Goal: Task Accomplishment & Management: Use online tool/utility

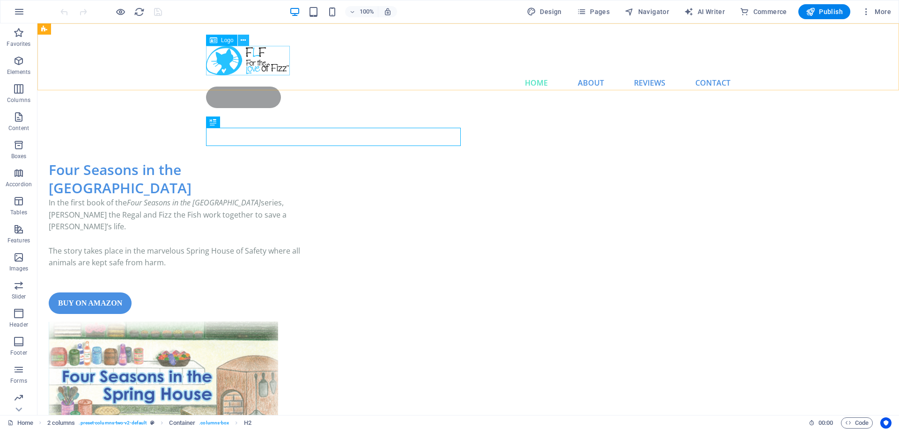
click at [242, 39] on icon at bounding box center [243, 41] width 5 height 10
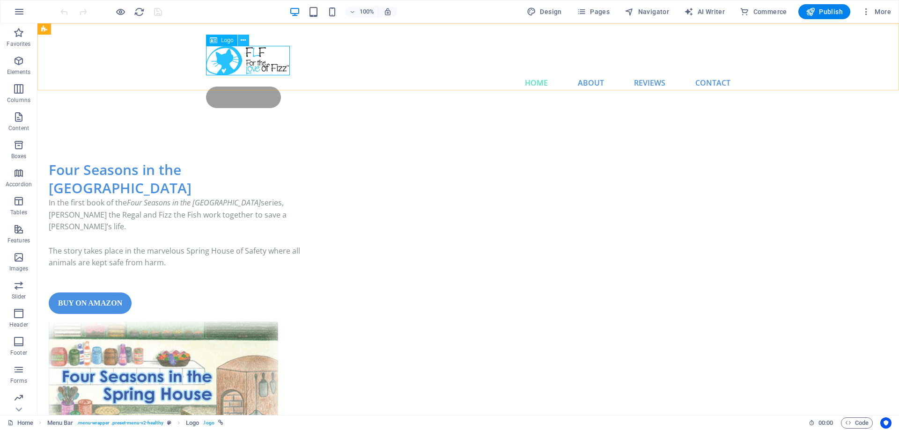
click at [244, 39] on icon at bounding box center [243, 41] width 5 height 10
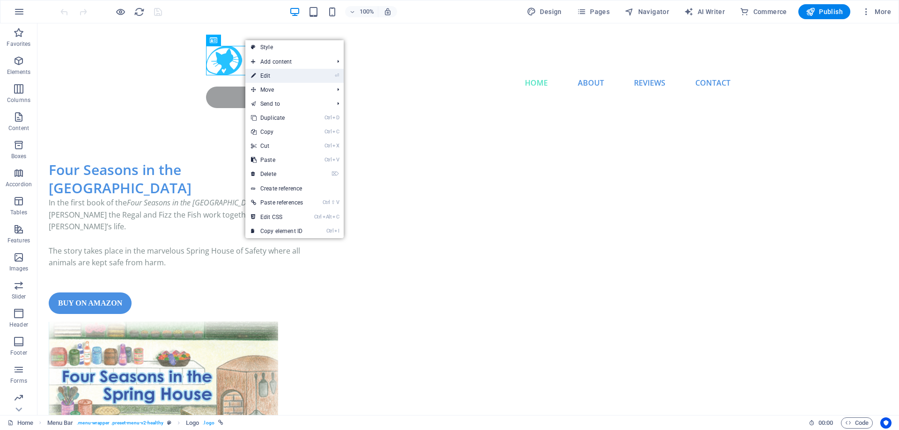
click at [271, 73] on link "⏎ Edit" at bounding box center [276, 76] width 63 height 14
select select "px"
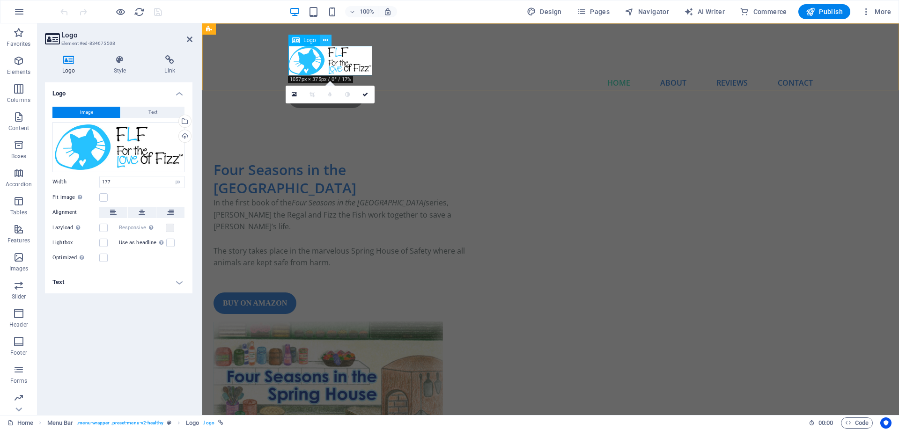
click at [328, 39] on icon at bounding box center [325, 41] width 5 height 10
click at [317, 58] on div at bounding box center [550, 60] width 524 height 29
click at [73, 61] on icon at bounding box center [69, 59] width 48 height 9
click at [94, 113] on button "Image" at bounding box center [86, 112] width 68 height 11
click at [327, 40] on icon at bounding box center [325, 41] width 5 height 10
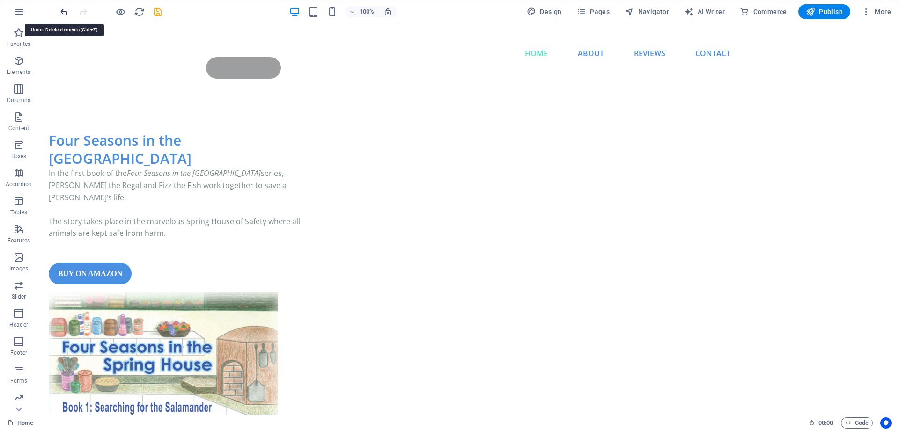
click at [61, 11] on icon "undo" at bounding box center [64, 12] width 11 height 11
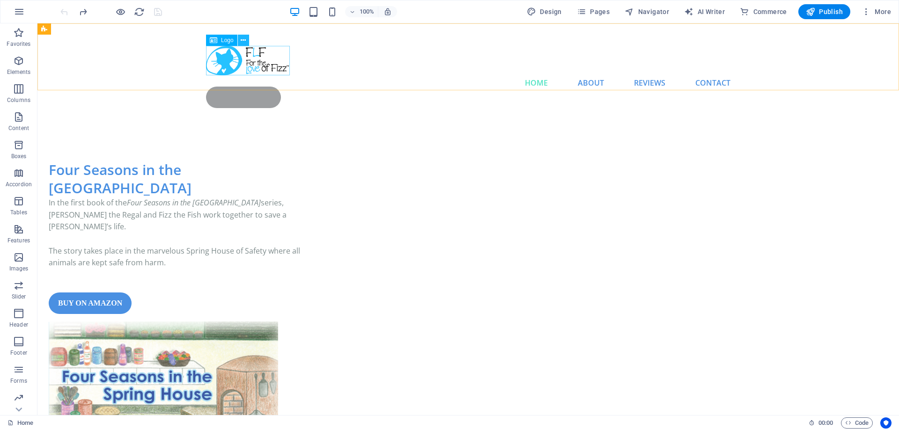
click at [242, 39] on icon at bounding box center [243, 41] width 5 height 10
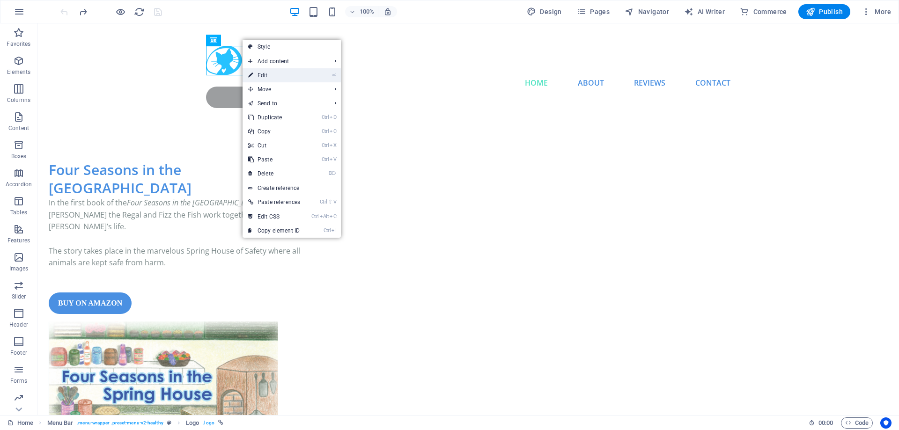
click at [305, 74] on link "⏎ Edit" at bounding box center [273, 75] width 63 height 14
select select "px"
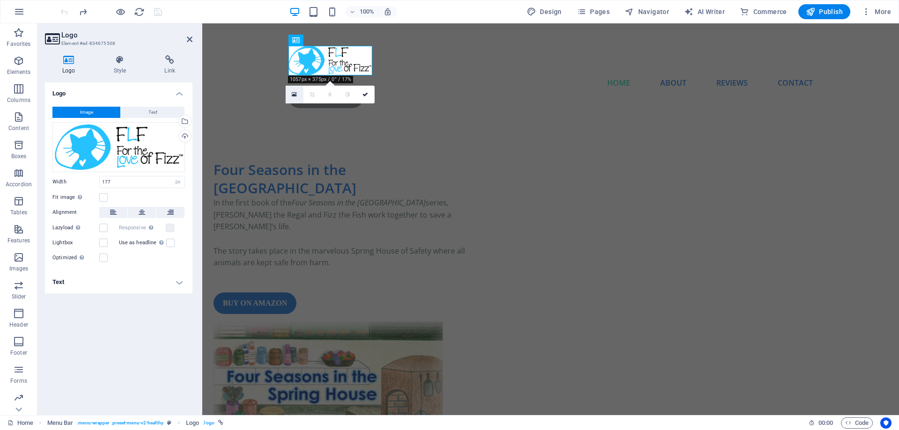
click at [292, 95] on icon at bounding box center [294, 94] width 5 height 7
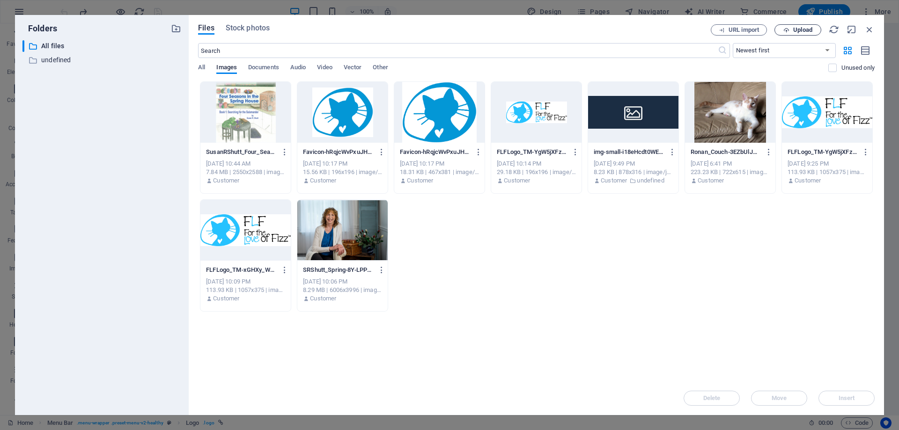
click at [801, 27] on span "Upload" at bounding box center [802, 30] width 19 height 6
click at [794, 31] on span "Upload" at bounding box center [802, 30] width 19 height 6
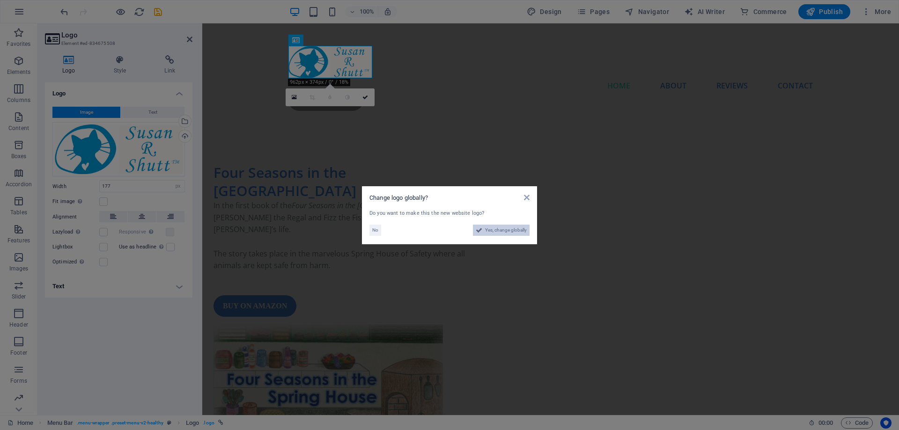
click at [505, 234] on span "Yes, change globally" at bounding box center [506, 230] width 42 height 11
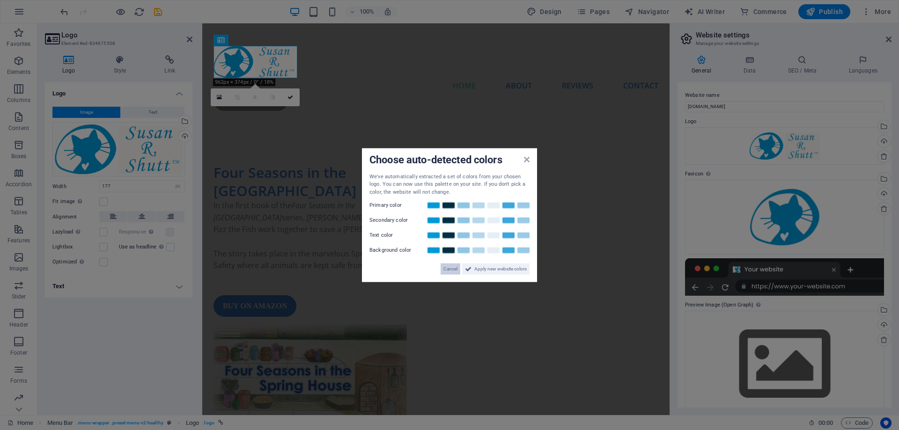
click at [449, 270] on span "Cancel" at bounding box center [450, 269] width 14 height 11
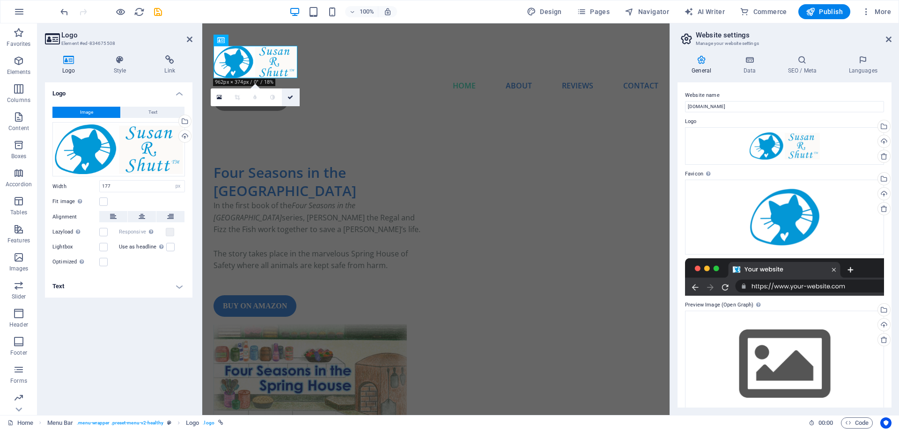
click at [292, 95] on icon at bounding box center [290, 98] width 6 height 6
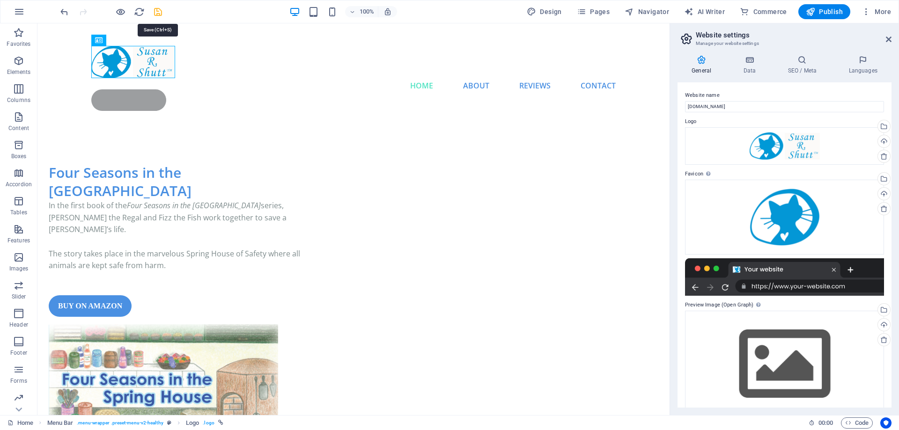
click at [159, 13] on icon "save" at bounding box center [158, 12] width 11 height 11
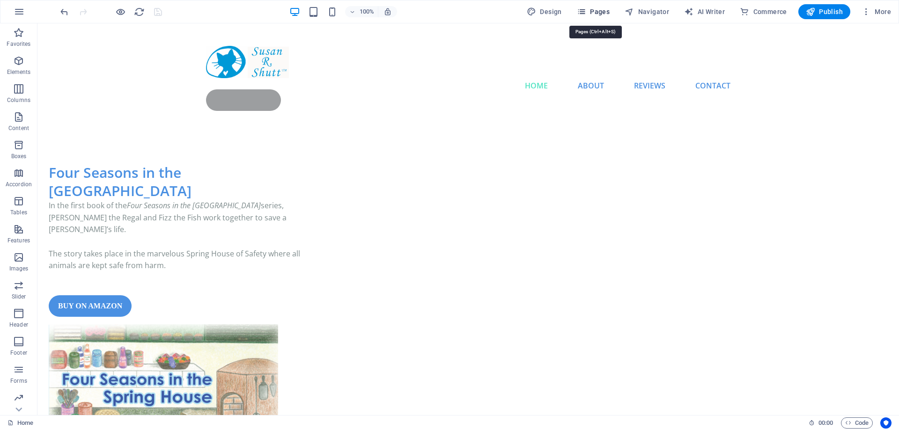
click at [586, 11] on icon "button" at bounding box center [581, 11] width 9 height 9
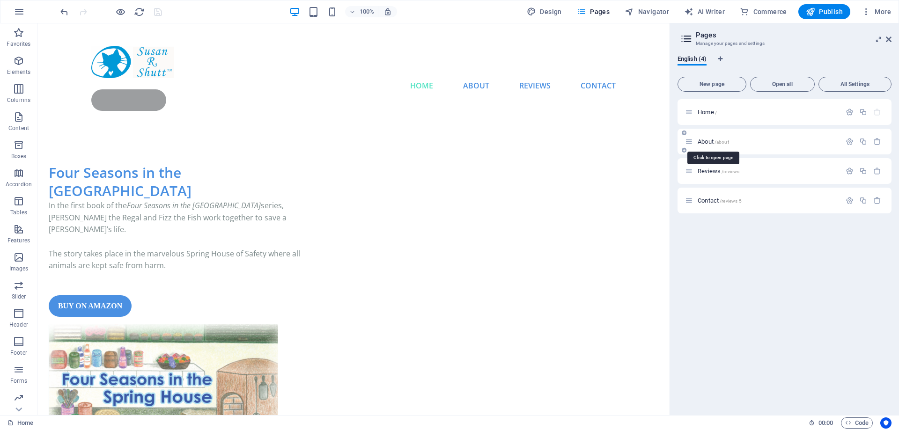
click at [704, 140] on span "About /about" at bounding box center [712, 141] width 31 height 7
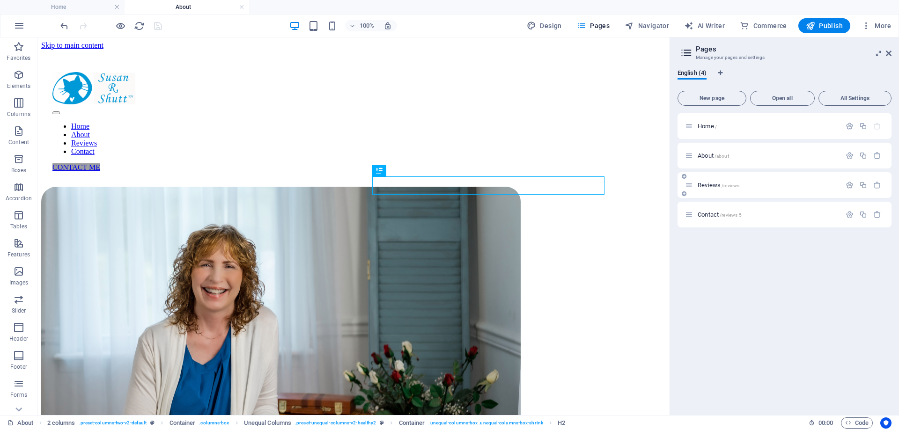
click at [713, 183] on span "Reviews /reviews" at bounding box center [718, 185] width 42 height 7
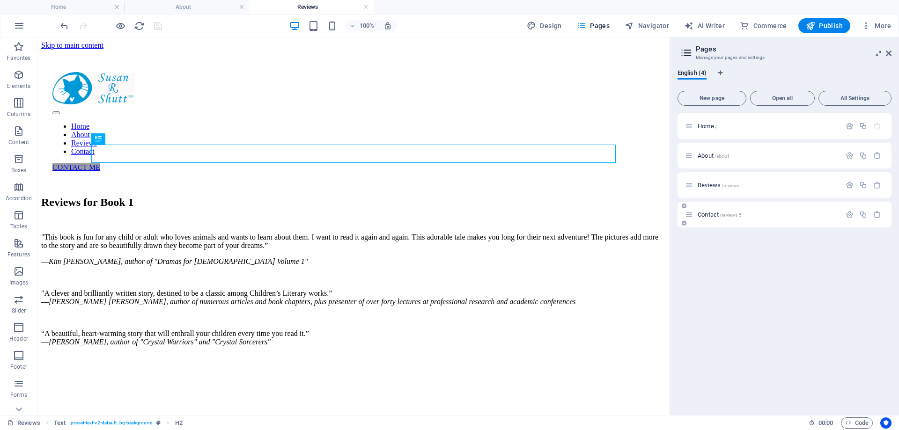
click at [716, 214] on span "Contact /reviews-5" at bounding box center [719, 214] width 44 height 7
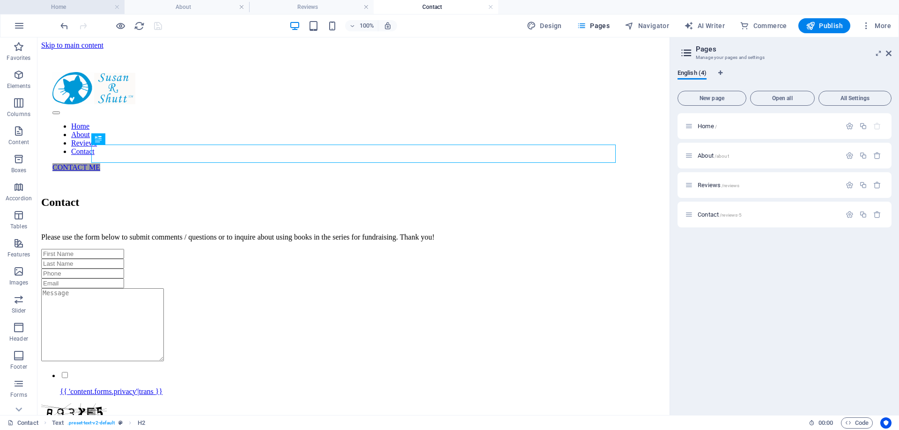
click at [59, 7] on h4 "Home" at bounding box center [62, 7] width 125 height 10
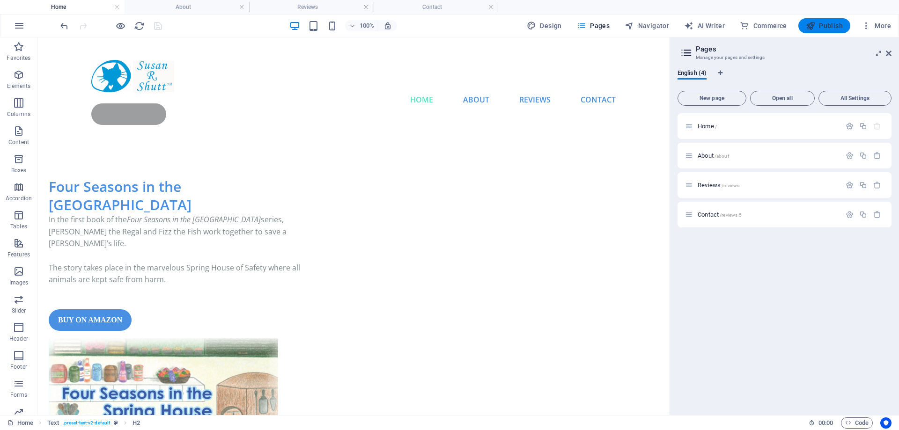
click at [825, 26] on span "Publish" at bounding box center [824, 25] width 37 height 9
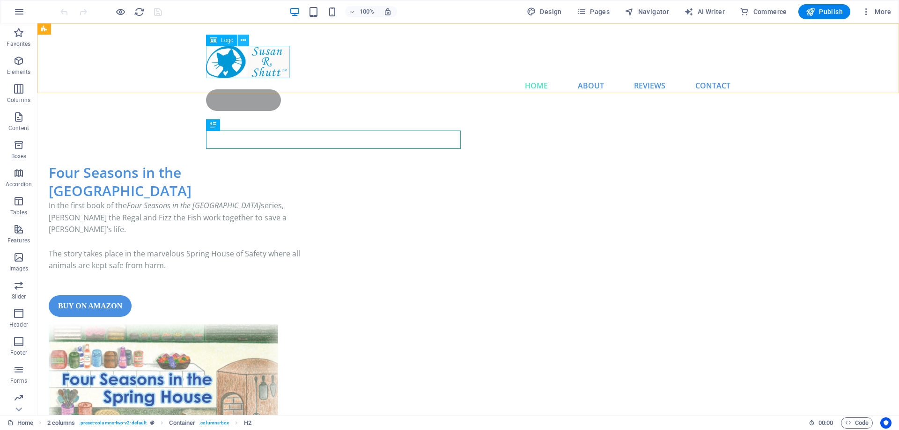
click at [243, 42] on icon at bounding box center [243, 41] width 5 height 10
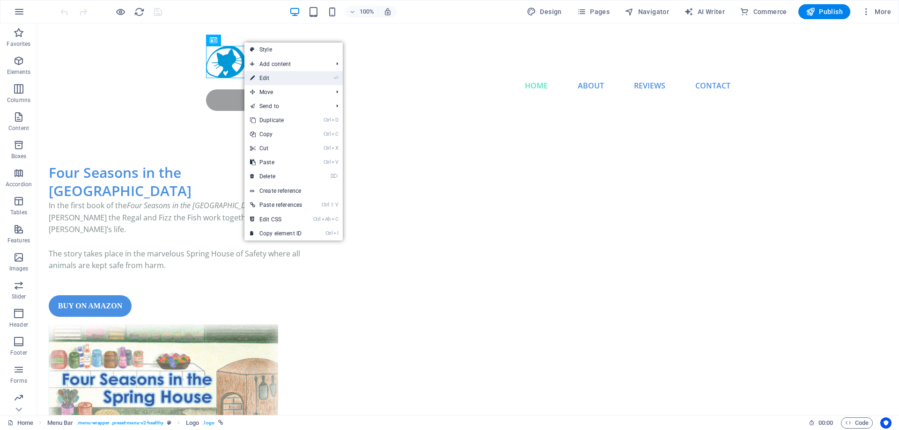
click at [271, 74] on link "⏎ Edit" at bounding box center [275, 78] width 63 height 14
select select "px"
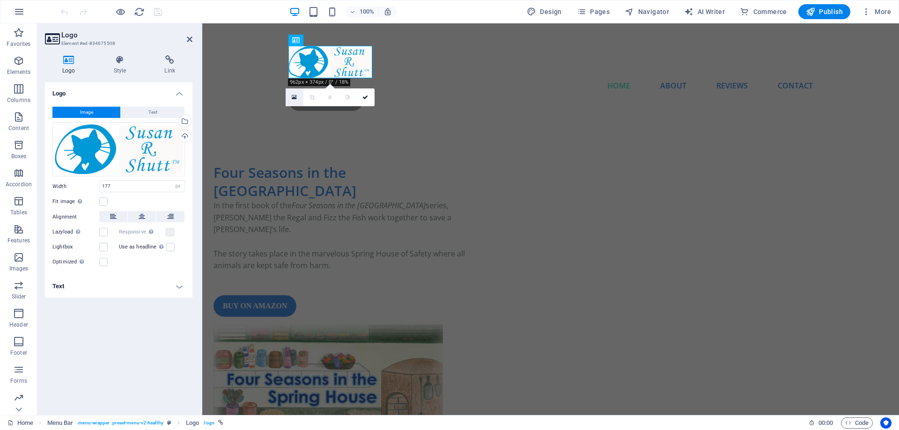
click at [295, 96] on icon at bounding box center [294, 97] width 5 height 7
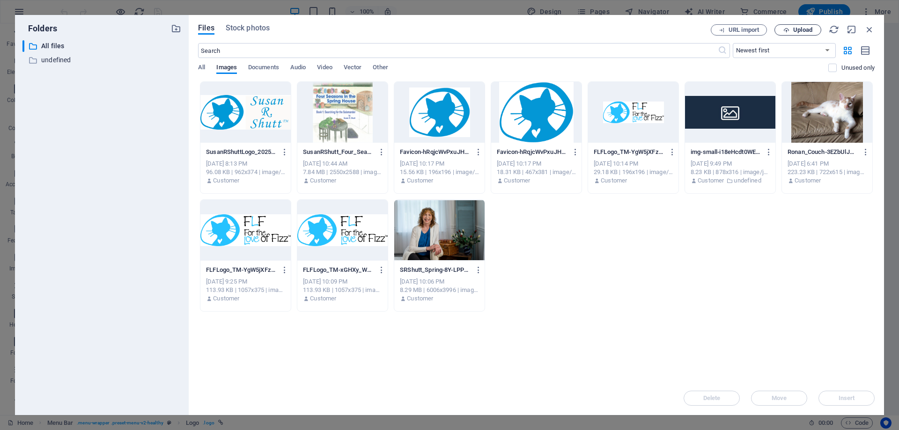
click at [801, 33] on span "Upload" at bounding box center [802, 30] width 19 height 6
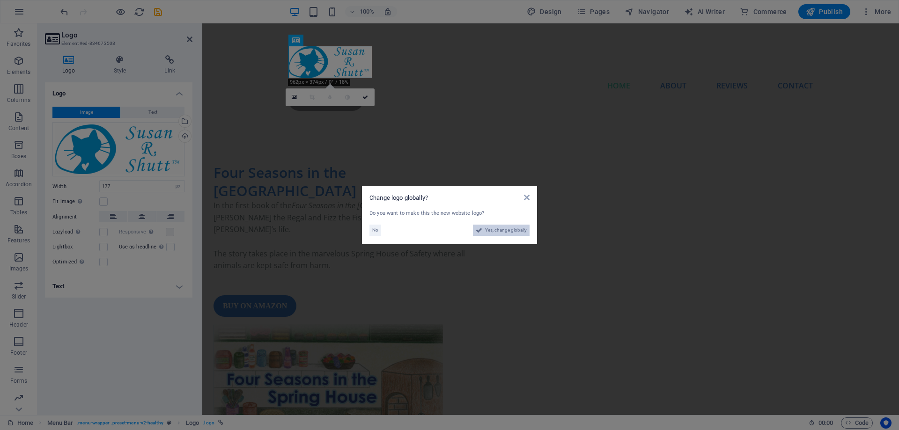
click at [498, 232] on span "Yes, change globally" at bounding box center [506, 230] width 42 height 11
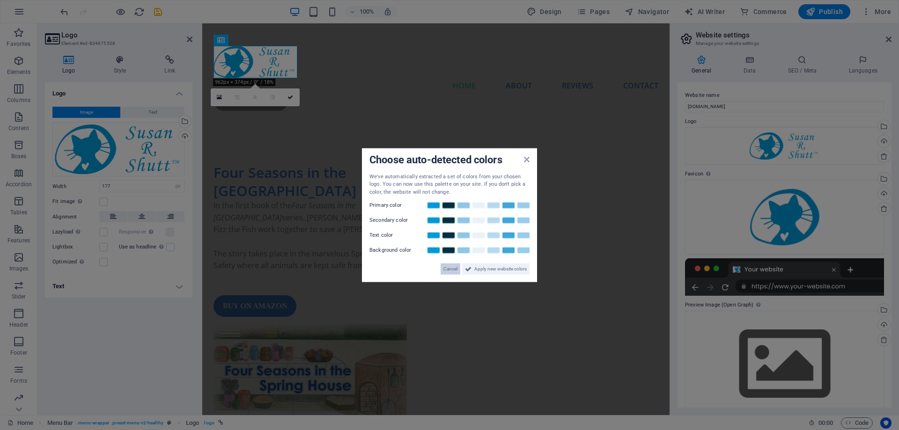
click at [450, 271] on span "Cancel" at bounding box center [450, 269] width 14 height 11
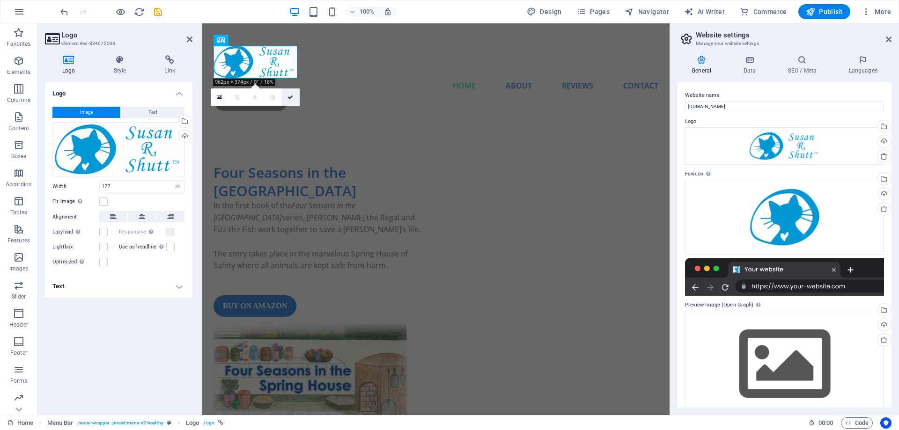
click at [291, 102] on link at bounding box center [291, 97] width 18 height 18
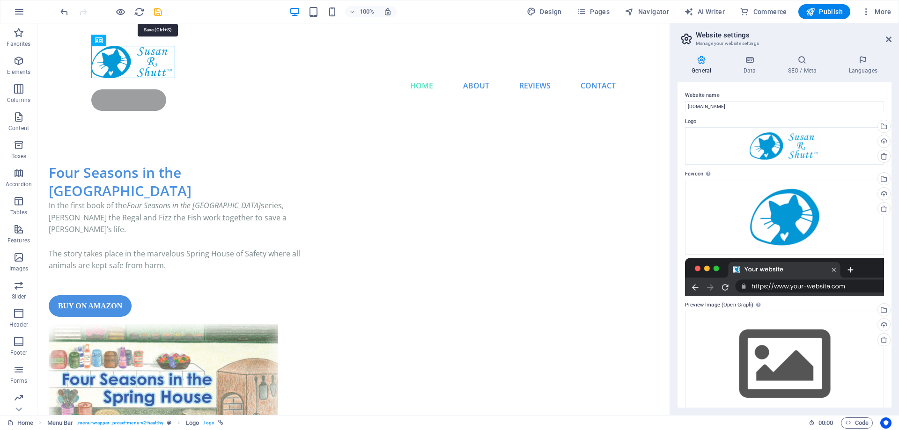
click at [160, 8] on icon "save" at bounding box center [158, 12] width 11 height 11
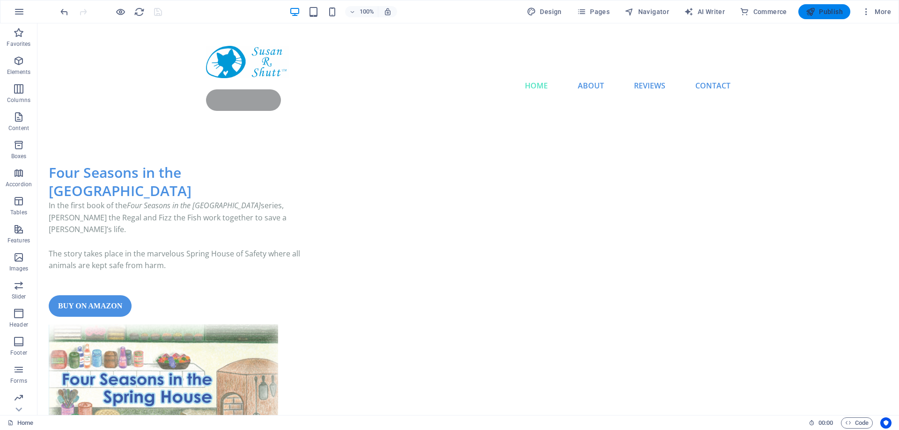
click at [833, 11] on span "Publish" at bounding box center [824, 11] width 37 height 9
